Goal: Transaction & Acquisition: Purchase product/service

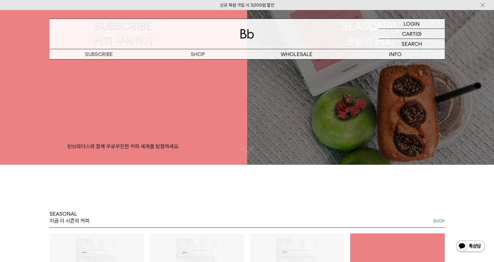
scroll to position [251, 0]
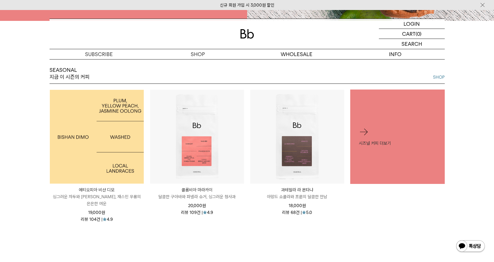
click at [118, 113] on img at bounding box center [97, 137] width 94 height 94
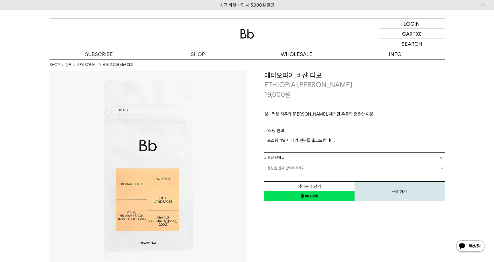
click at [309, 196] on link "네이버페이 구매하기" at bounding box center [309, 196] width 90 height 10
click at [311, 157] on link "= 용량 선택 =" at bounding box center [354, 158] width 180 height 10
click at [296, 171] on li "200g" at bounding box center [357, 168] width 175 height 10
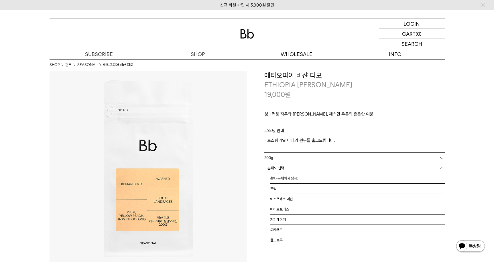
click at [290, 169] on link "= 분쇄도 선택 =" at bounding box center [354, 168] width 180 height 10
click at [283, 178] on li "홀빈(분쇄하지 않음)" at bounding box center [357, 179] width 175 height 10
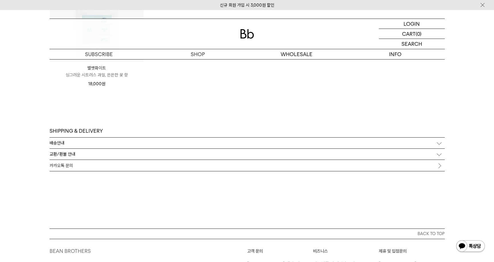
scroll to position [1814, 0]
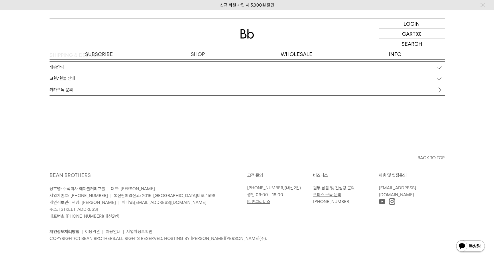
click at [254, 202] on link "K. 빈브라더스" at bounding box center [258, 201] width 23 height 5
click at [465, 251] on img at bounding box center [471, 247] width 30 height 14
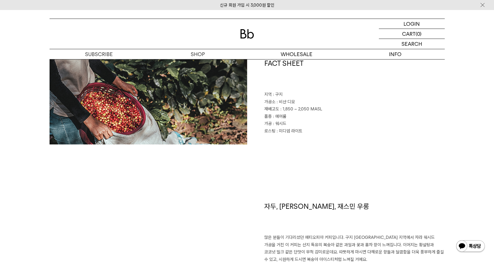
scroll to position [0, 0]
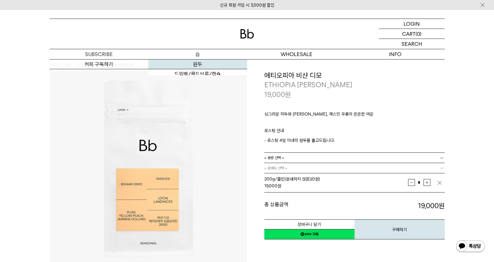
click at [194, 65] on link "원두" at bounding box center [197, 65] width 99 height 10
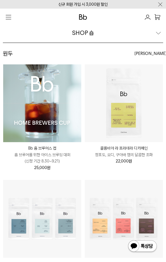
click at [158, 32] on div "SHOP 숍" at bounding box center [83, 33] width 160 height 20
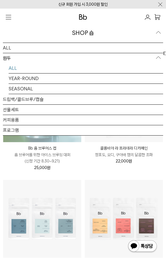
click at [158, 32] on div "SHOP 숍" at bounding box center [83, 33] width 160 height 20
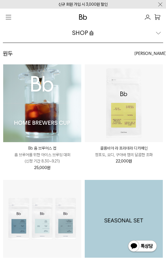
click at [127, 254] on img at bounding box center [123, 219] width 78 height 78
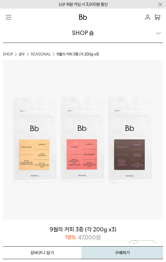
click at [152, 31] on div "SHOP 숍" at bounding box center [83, 33] width 160 height 20
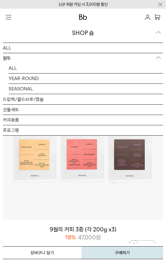
drag, startPoint x: 159, startPoint y: 34, endPoint x: 10, endPoint y: 23, distance: 149.0
click at [158, 34] on div "SHOP 숍" at bounding box center [83, 33] width 160 height 20
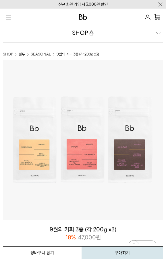
click at [12, 15] on button "button" at bounding box center [8, 16] width 11 height 11
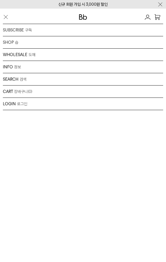
click at [12, 15] on button "button" at bounding box center [8, 16] width 11 height 11
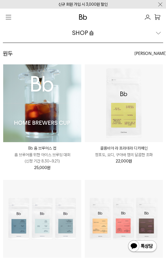
click at [78, 17] on div at bounding box center [83, 16] width 160 height 11
drag, startPoint x: 83, startPoint y: 17, endPoint x: 80, endPoint y: 17, distance: 3.7
click at [83, 17] on img at bounding box center [83, 16] width 8 height 5
